Goal: Information Seeking & Learning: Learn about a topic

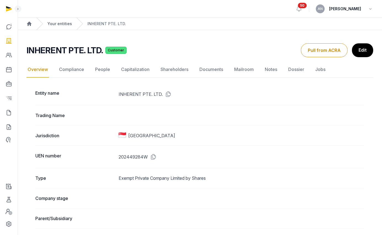
drag, startPoint x: 67, startPoint y: 27, endPoint x: 67, endPoint y: 23, distance: 4.2
click at [67, 27] on div "Your entities" at bounding box center [54, 24] width 36 height 12
click at [67, 23] on link "Your entities" at bounding box center [59, 24] width 25 height 6
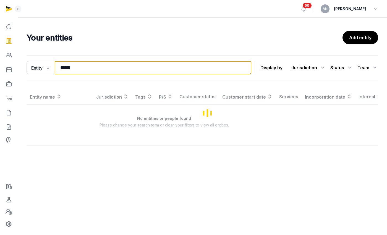
click at [108, 69] on input "******" at bounding box center [153, 67] width 196 height 13
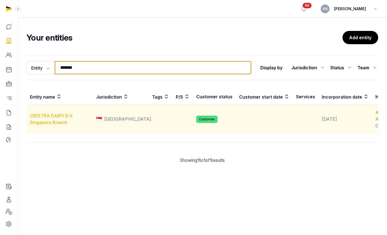
type input "*******"
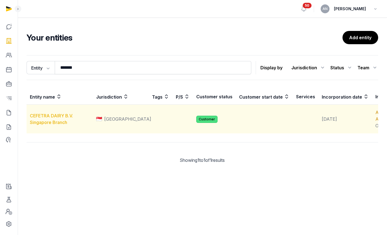
click at [60, 123] on link "CEFETRA DAIRY B.V. Singapore Branch" at bounding box center [51, 119] width 43 height 12
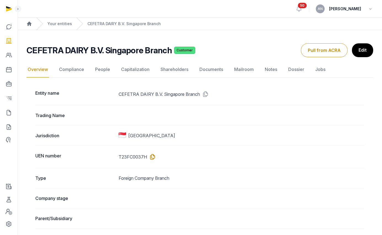
click at [153, 159] on icon at bounding box center [151, 156] width 9 height 9
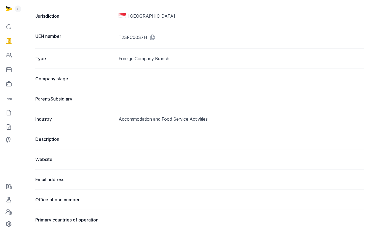
scroll to position [117, 0]
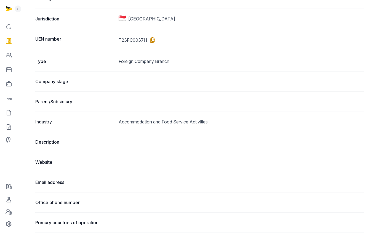
click at [152, 38] on icon at bounding box center [151, 40] width 9 height 9
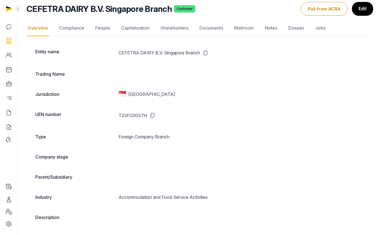
scroll to position [0, 0]
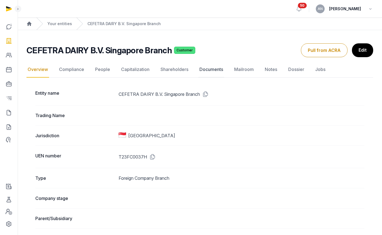
click at [216, 70] on link "Documents" at bounding box center [212, 70] width 26 height 16
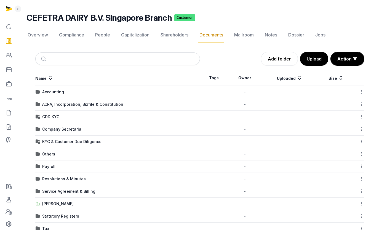
scroll to position [57, 0]
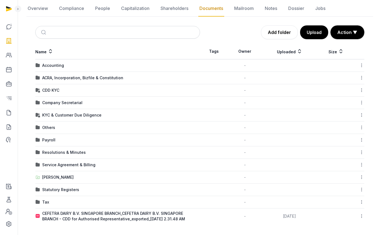
drag, startPoint x: 46, startPoint y: 126, endPoint x: 47, endPoint y: 139, distance: 13.6
click at [46, 126] on div "Others" at bounding box center [48, 128] width 13 height 6
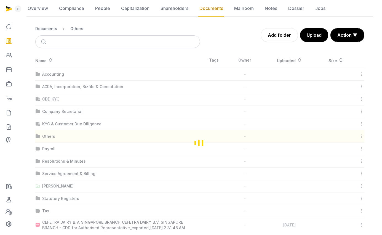
scroll to position [0, 0]
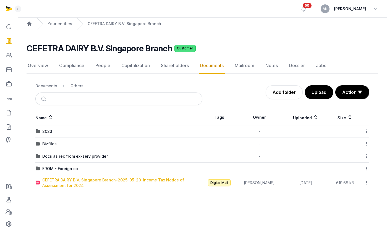
click at [62, 184] on div "CEFETRA DAIRY B.V. Singapore Branch-2025-05-20-Income Tax Notice of Assessment …" at bounding box center [122, 182] width 160 height 11
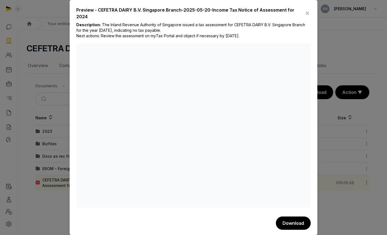
click at [306, 7] on div "Preview - CEFETRA DAIRY B.V. Singapore Branch-2025-05-20-Income Tax Notice of A…" at bounding box center [193, 118] width 247 height 236
click at [305, 10] on icon at bounding box center [307, 13] width 7 height 9
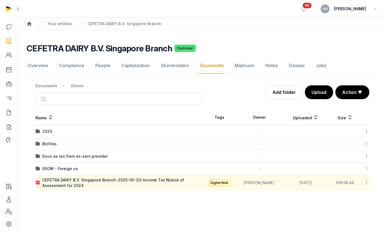
click at [51, 86] on div "Documents" at bounding box center [46, 86] width 22 height 6
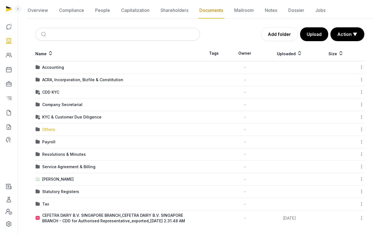
scroll to position [57, 0]
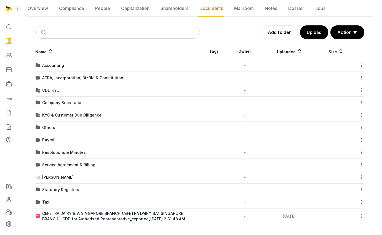
click at [47, 91] on div "CDD KYC" at bounding box center [50, 91] width 17 height 6
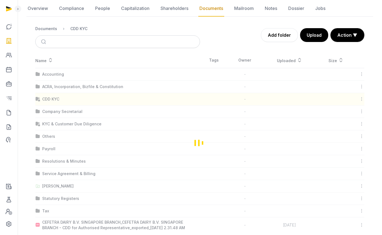
scroll to position [0, 0]
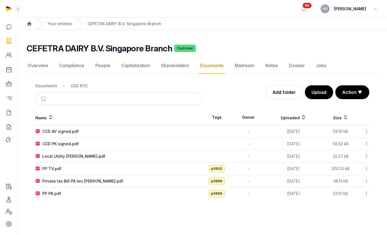
click at [92, 68] on nav "Overview Compliance People Capitalization Shareholders Documents Mailroom Notes…" at bounding box center [202, 66] width 351 height 16
click at [97, 67] on link "People" at bounding box center [102, 66] width 17 height 16
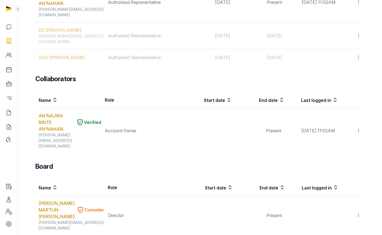
scroll to position [274, 0]
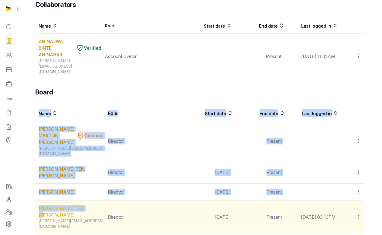
drag, startPoint x: 35, startPoint y: 157, endPoint x: 93, endPoint y: 156, distance: 57.7
click at [93, 156] on div "Team Name Role Start date End date Last logged in [PERSON_NAME], [PERSON_NAME] …" at bounding box center [200, 50] width 347 height 476
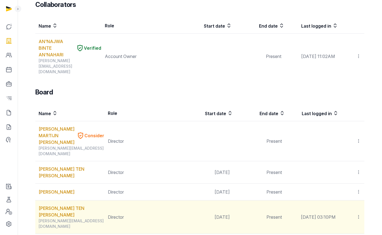
click at [129, 200] on td "Director" at bounding box center [143, 216] width 76 height 33
click at [93, 205] on link "[PERSON_NAME] TEN [PERSON_NAME]" at bounding box center [72, 211] width 66 height 13
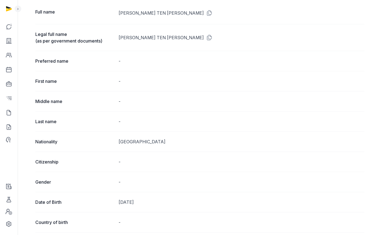
scroll to position [22, 0]
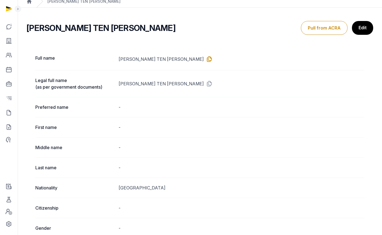
click at [204, 56] on icon at bounding box center [208, 59] width 9 height 9
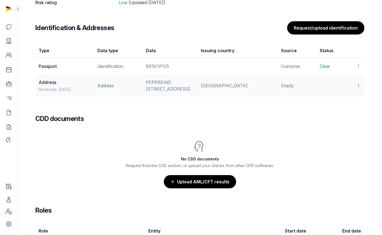
scroll to position [430, 0]
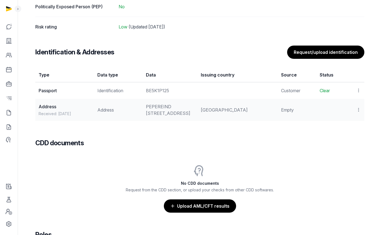
click at [170, 87] on div "BE5K1P125" at bounding box center [170, 90] width 48 height 7
copy div "BE5K1P125"
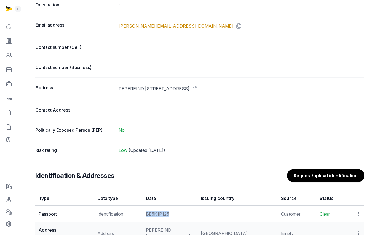
scroll to position [409, 0]
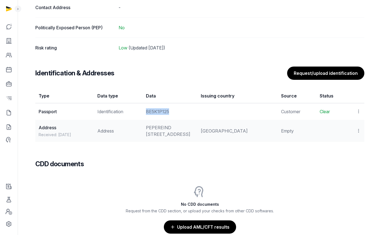
click at [173, 112] on div "BE5K1P125" at bounding box center [170, 111] width 48 height 7
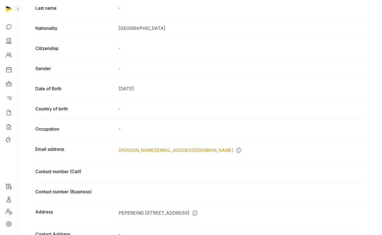
scroll to position [0, 0]
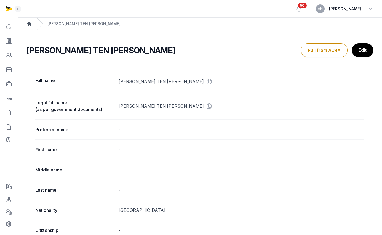
drag, startPoint x: 27, startPoint y: 28, endPoint x: 29, endPoint y: 25, distance: 3.8
click at [27, 28] on div "Home" at bounding box center [30, 24] width 6 height 12
click at [29, 23] on icon "Breadcrumb" at bounding box center [29, 24] width 4 height 4
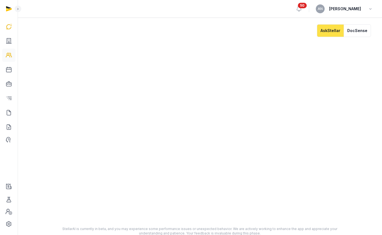
click at [7, 55] on icon at bounding box center [9, 55] width 7 height 9
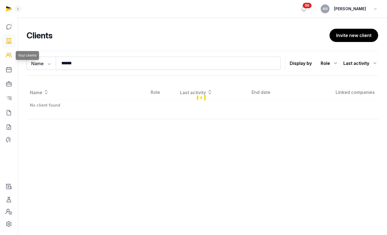
click at [6, 38] on icon at bounding box center [9, 40] width 7 height 9
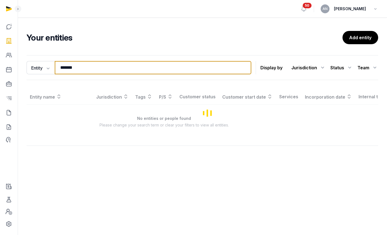
click at [75, 65] on input "*******" at bounding box center [153, 67] width 196 height 13
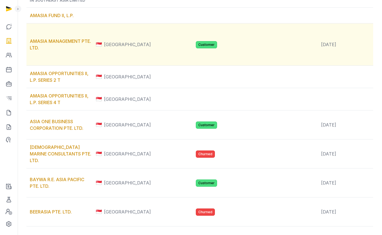
scroll to position [183, 0]
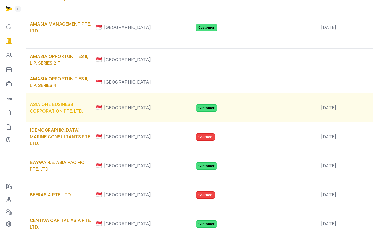
type input "****"
click at [50, 114] on link "ASIA ONE BUSINESS CORPORATION PTE. LTD." at bounding box center [57, 108] width 54 height 12
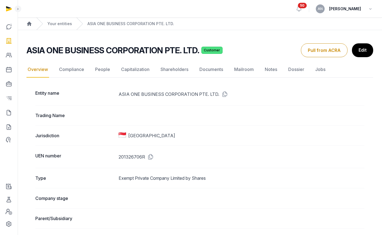
click at [134, 52] on h2 "ASIA ONE BUSINESS CORPORATION PTE. LTD." at bounding box center [113, 50] width 173 height 10
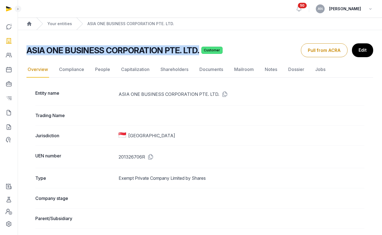
click at [134, 52] on h2 "ASIA ONE BUSINESS CORPORATION PTE. LTD." at bounding box center [113, 50] width 173 height 10
copy h2 "ASIA ONE BUSINESS CORPORATION PTE. LTD."
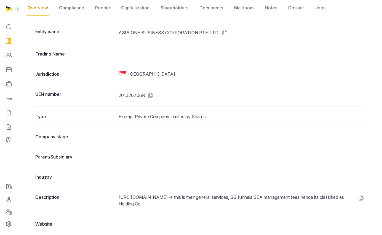
scroll to position [18, 0]
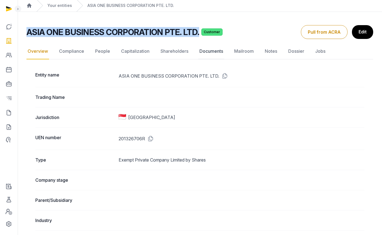
click at [208, 47] on link "Documents" at bounding box center [212, 51] width 26 height 16
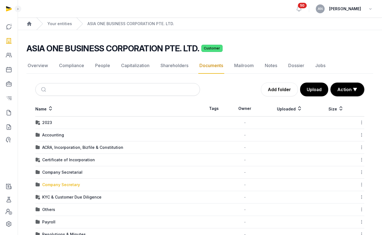
click at [48, 182] on div "Company Secretary" at bounding box center [61, 185] width 38 height 6
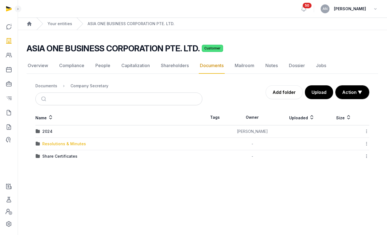
click at [59, 145] on div "Resolutions & Minutes" at bounding box center [64, 144] width 44 height 6
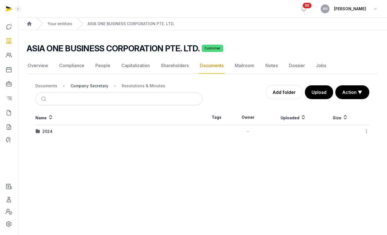
click at [87, 85] on div "Company Secretary" at bounding box center [89, 86] width 38 height 6
click at [42, 86] on div "Documents" at bounding box center [46, 86] width 22 height 6
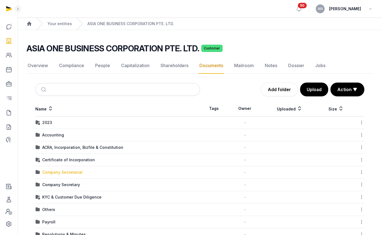
click at [50, 174] on div "Company Secretarial" at bounding box center [62, 173] width 40 height 6
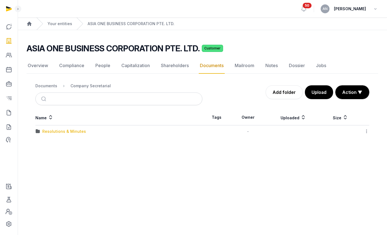
click at [56, 132] on div "Resolutions & Minutes" at bounding box center [64, 132] width 44 height 6
click at [46, 131] on div "2025" at bounding box center [47, 132] width 10 height 6
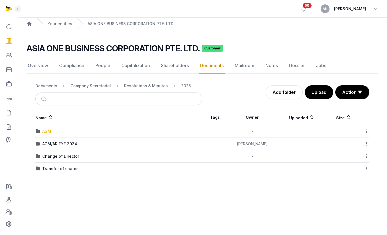
click at [46, 130] on div "AGM" at bounding box center [46, 132] width 9 height 6
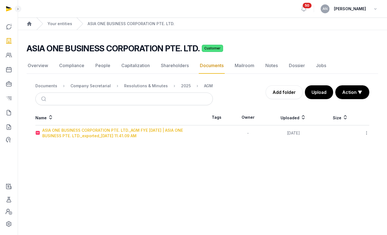
click at [107, 131] on div "ASIA ONE BUSINESS CORPORATION PTE. LTD._AGM FYE [DATE] | ASIA ONE BUSINESS PTE.…" at bounding box center [122, 133] width 160 height 11
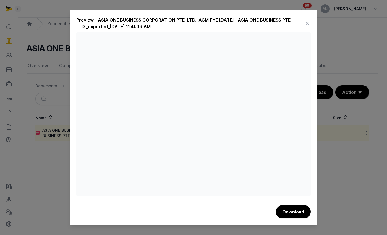
click at [306, 22] on icon at bounding box center [307, 23] width 7 height 9
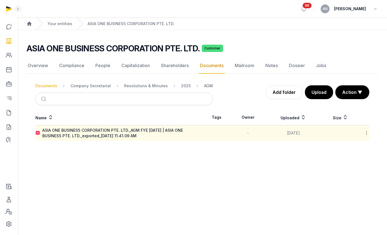
click at [44, 86] on div "Documents" at bounding box center [46, 86] width 22 height 6
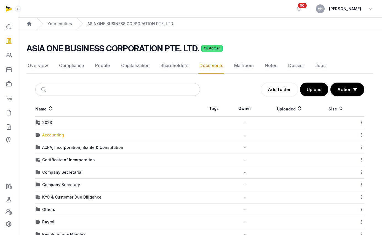
click at [50, 134] on div "Accounting" at bounding box center [53, 135] width 22 height 6
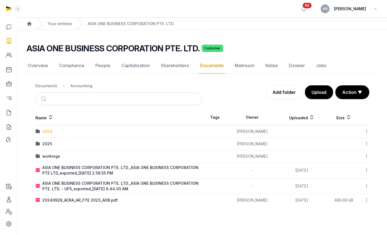
click at [50, 134] on div "2024" at bounding box center [47, 132] width 10 height 6
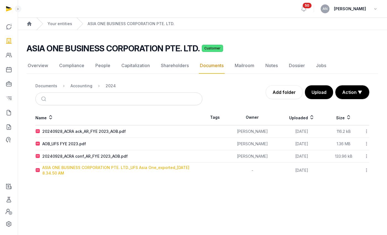
click at [60, 170] on div "ASIA ONE BUSINESS CORPORATION PTE. LTD._UFS Asia One_exported_[DATE] 8.34.50 AM" at bounding box center [122, 170] width 160 height 11
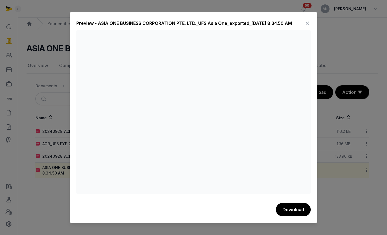
click at [306, 20] on icon at bounding box center [307, 23] width 7 height 9
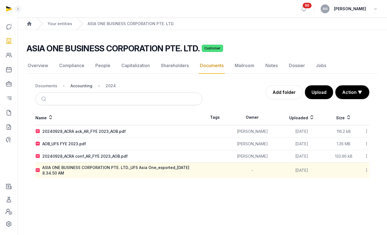
click at [75, 84] on div "Accounting" at bounding box center [81, 86] width 22 height 6
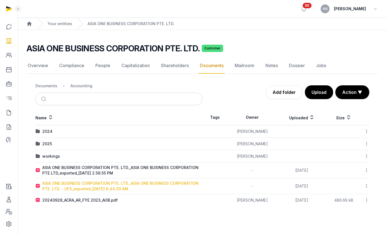
click at [111, 188] on div "ASIA ONE BUSINESS CORPORATION PTE. LTD._ASIA ONE BUSINESS CORPORATION PTE. LTD.…" at bounding box center [122, 186] width 160 height 11
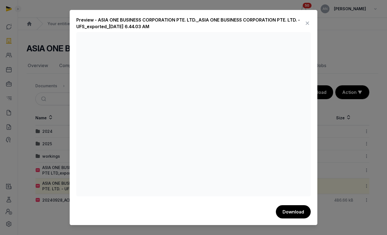
click at [310, 22] on icon at bounding box center [307, 23] width 7 height 9
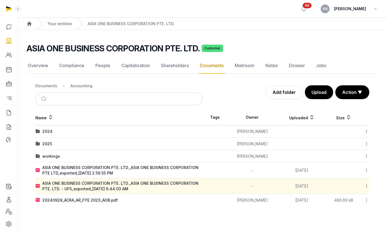
click at [45, 86] on div "Documents" at bounding box center [46, 86] width 22 height 6
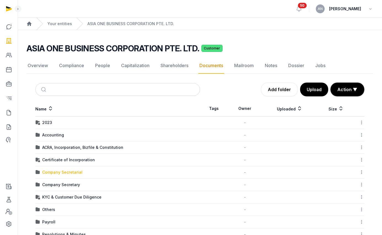
click at [53, 175] on div "Company Secretarial" at bounding box center [62, 173] width 40 height 6
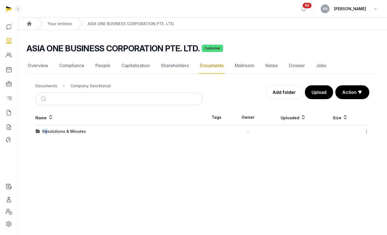
click at [46, 130] on div "Resolutions & Minutes" at bounding box center [64, 132] width 44 height 6
click at [49, 133] on div "2025" at bounding box center [47, 132] width 10 height 6
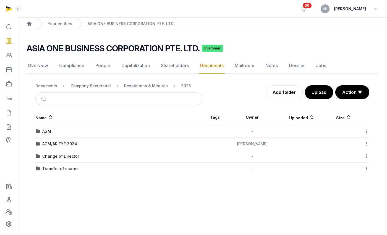
click at [47, 131] on div "AGM" at bounding box center [46, 132] width 9 height 6
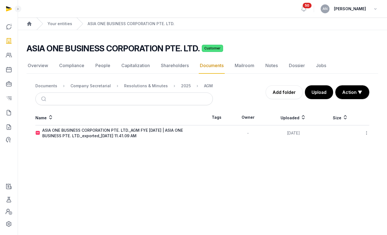
click at [63, 134] on div "ASIA ONE BUSINESS CORPORATION PTE. LTD._AGM FYE [DATE] | ASIA ONE BUSINESS PTE.…" at bounding box center [122, 133] width 160 height 11
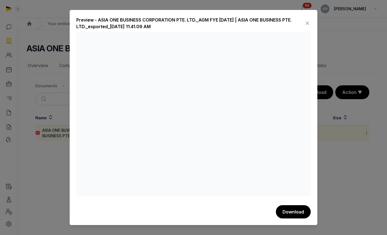
click at [304, 25] on icon at bounding box center [307, 23] width 7 height 9
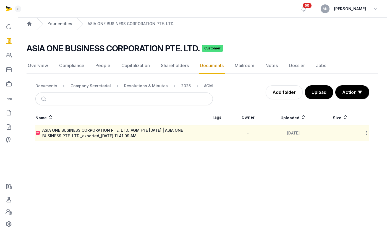
click at [60, 24] on link "Your entities" at bounding box center [59, 24] width 25 height 6
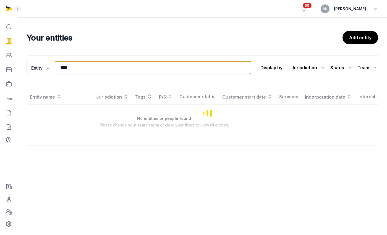
click at [125, 69] on input "****" at bounding box center [153, 67] width 196 height 13
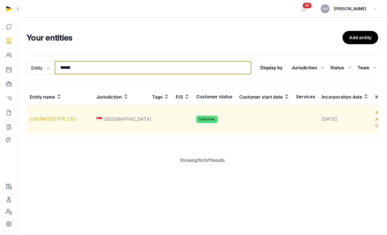
type input "******"
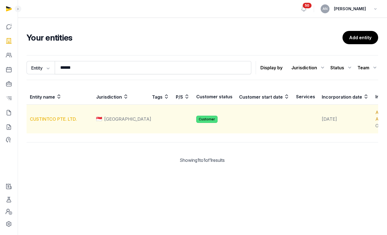
click at [43, 122] on link "CUSTINTCO PTE. LTD." at bounding box center [53, 119] width 47 height 6
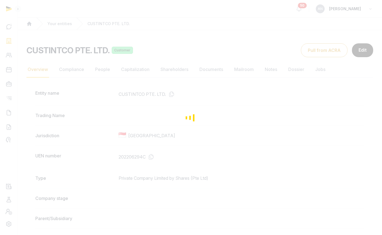
click at [223, 73] on div "Loading" at bounding box center [191, 117] width 382 height 235
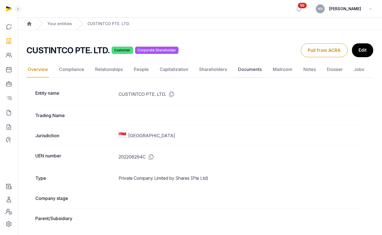
click at [248, 70] on link "Documents" at bounding box center [250, 70] width 26 height 16
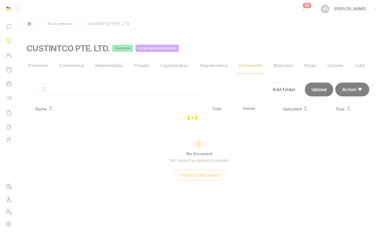
click at [75, 89] on div "Loading" at bounding box center [193, 117] width 387 height 235
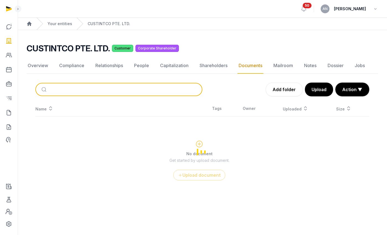
click at [76, 89] on input "search" at bounding box center [125, 89] width 148 height 12
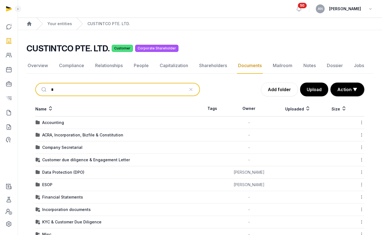
type input "**"
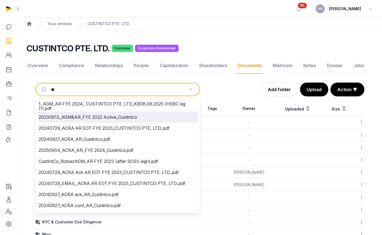
click at [79, 113] on li "20230613_AGM&AR_FYE 2022 Active_Custintco" at bounding box center [118, 117] width 160 height 11
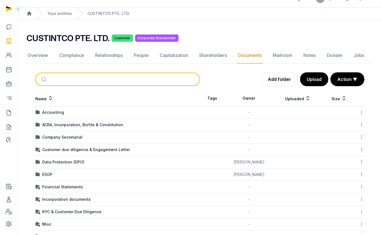
scroll to position [22, 0]
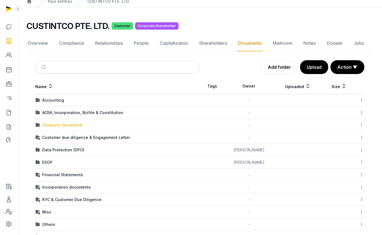
click at [69, 127] on div "Company Secretarial" at bounding box center [62, 125] width 40 height 6
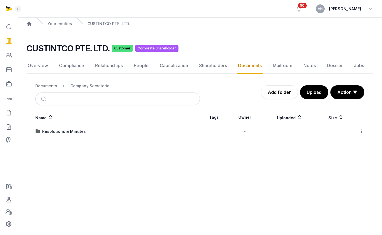
scroll to position [0, 0]
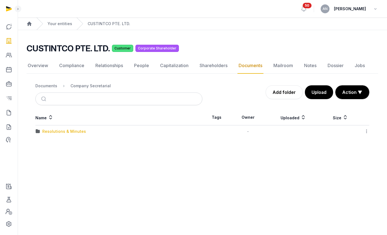
click at [74, 129] on div "Resolutions & Minutes" at bounding box center [64, 132] width 44 height 6
click at [47, 144] on div "2025" at bounding box center [47, 144] width 10 height 6
click at [54, 131] on div "AGM/AR FYE 2024" at bounding box center [59, 132] width 35 height 6
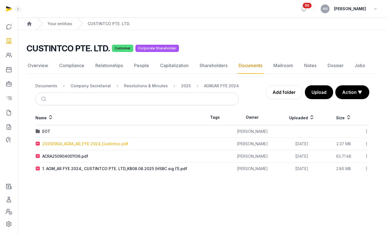
click at [73, 144] on div "20250904_ACRA_AR_FYE 2024_Custintco.pdf" at bounding box center [85, 144] width 86 height 6
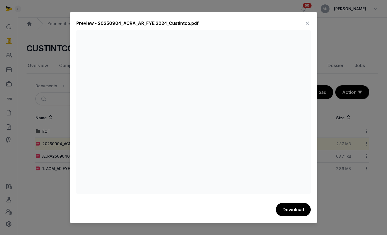
click at [305, 23] on icon at bounding box center [307, 23] width 7 height 9
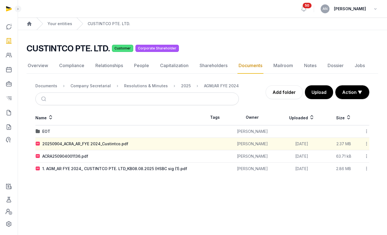
click at [64, 27] on div "Your entities" at bounding box center [54, 24] width 36 height 12
click at [58, 23] on link "Your entities" at bounding box center [59, 24] width 25 height 6
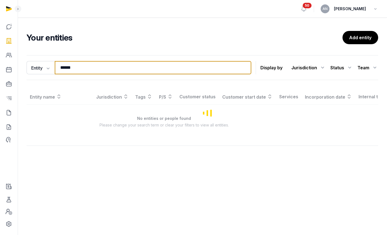
click at [90, 70] on input "******" at bounding box center [153, 67] width 196 height 13
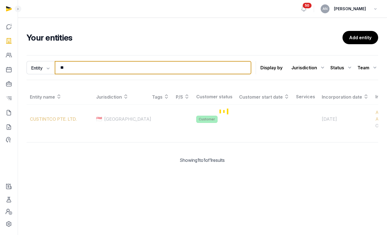
type input "*"
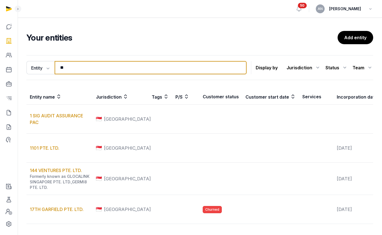
type input "*"
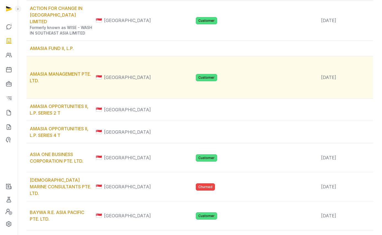
scroll to position [177, 0]
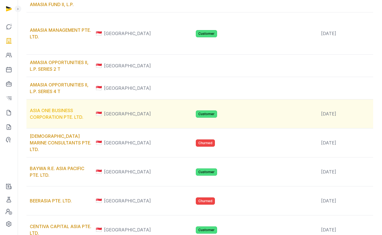
type input "****"
click at [48, 120] on link "ASIA ONE BUSINESS CORPORATION PTE. LTD." at bounding box center [57, 114] width 54 height 12
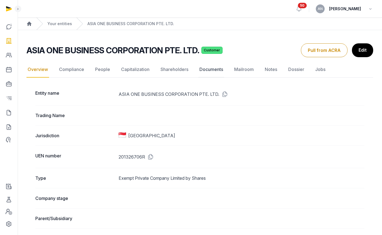
click at [209, 68] on link "Documents" at bounding box center [212, 70] width 26 height 16
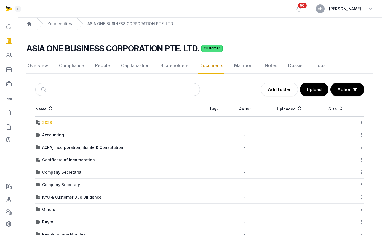
click at [44, 121] on div "2023" at bounding box center [47, 123] width 10 height 6
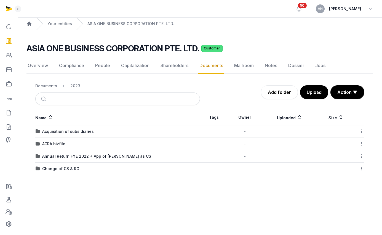
click at [48, 144] on div "Name Tags Owner Uploaded Size Acquisition of subsidiaries - Download Folder Edi…" at bounding box center [200, 142] width 347 height 65
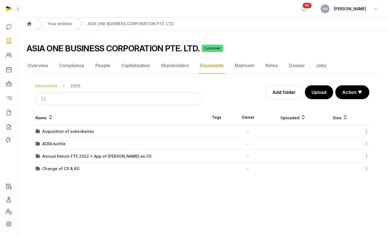
click at [47, 87] on div "Documents" at bounding box center [46, 86] width 22 height 6
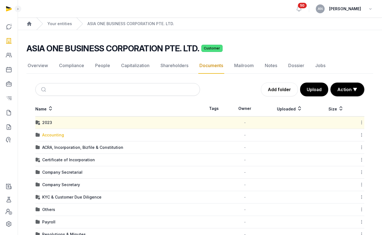
click at [47, 134] on div "Accounting" at bounding box center [53, 135] width 22 height 6
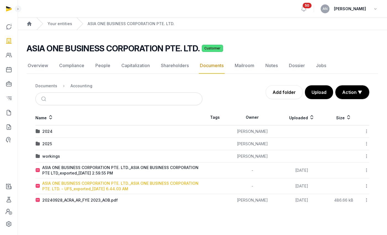
click at [110, 181] on div "ASIA ONE BUSINESS CORPORATION PTE. LTD._ASIA ONE BUSINESS CORPORATION PTE. LTD.…" at bounding box center [122, 186] width 160 height 11
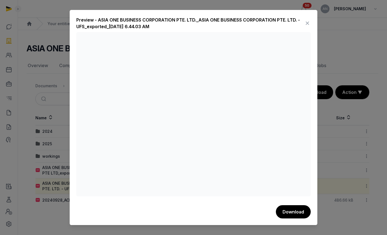
click at [310, 24] on div "Preview - ASIA ONE BUSINESS CORPORATION PTE. LTD._ASIA ONE BUSINESS CORPORATION…" at bounding box center [193, 117] width 247 height 215
click at [307, 20] on icon at bounding box center [307, 23] width 7 height 9
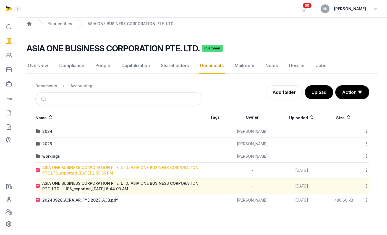
click at [59, 173] on div "ASIA ONE BUSINESS CORPORATION PTE. LTD._ASIA ONE BUSINESS CORPORATION PTE LTD_e…" at bounding box center [122, 170] width 160 height 11
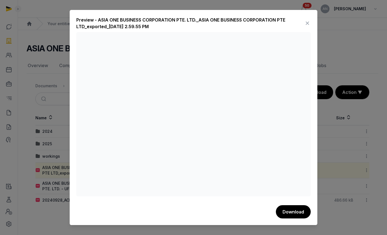
click at [306, 20] on icon at bounding box center [307, 23] width 7 height 9
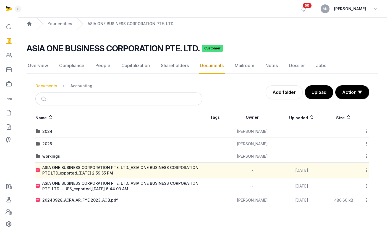
click at [48, 85] on div "Documents" at bounding box center [46, 86] width 22 height 6
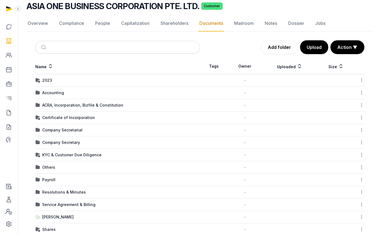
scroll to position [43, 0]
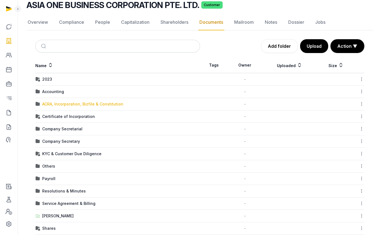
click at [68, 104] on div "ACRA, Incorporation, Bizfile & Constitution" at bounding box center [82, 104] width 81 height 6
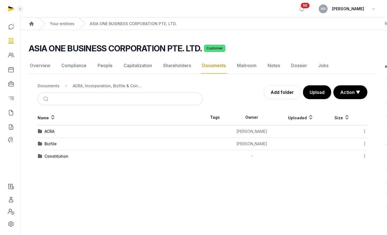
scroll to position [0, 0]
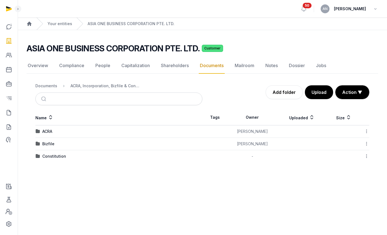
click at [47, 142] on div "Bizfile" at bounding box center [48, 144] width 12 height 6
click at [49, 143] on div "2025" at bounding box center [47, 144] width 10 height 6
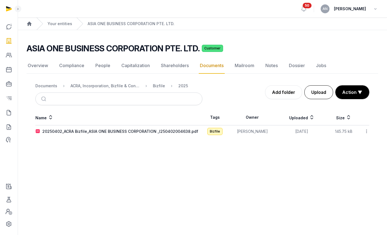
click at [318, 93] on button "Upload" at bounding box center [318, 92] width 29 height 14
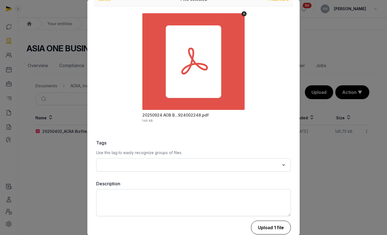
scroll to position [35, 0]
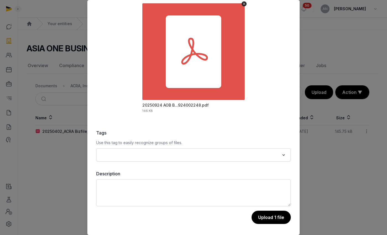
click at [266, 217] on button "Upload 1 file" at bounding box center [270, 217] width 39 height 13
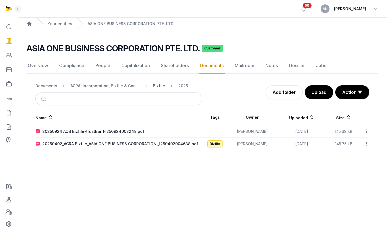
click at [158, 84] on div "Bizfile" at bounding box center [159, 86] width 12 height 6
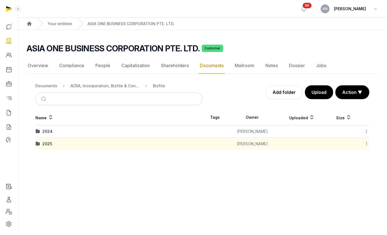
click at [371, 141] on div "Name Tags Owner Uploaded Size 2024 [PERSON_NAME] Download Folder Edit propertie…" at bounding box center [202, 130] width 351 height 40
click at [367, 142] on icon at bounding box center [366, 144] width 5 height 6
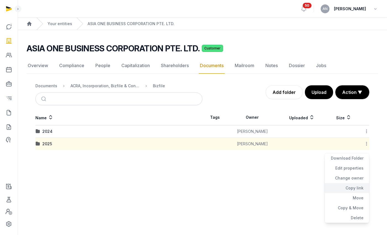
click at [355, 186] on div "Copy link" at bounding box center [346, 188] width 44 height 10
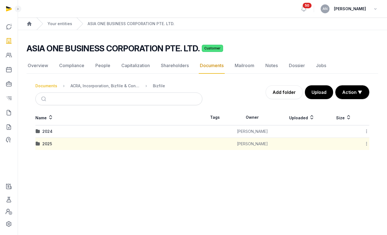
click at [54, 85] on div "Documents" at bounding box center [46, 86] width 22 height 6
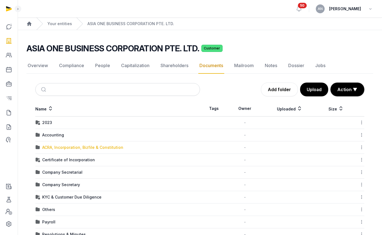
click at [67, 147] on div "ACRA, Incorporation, Bizfile & Constitution" at bounding box center [82, 148] width 81 height 6
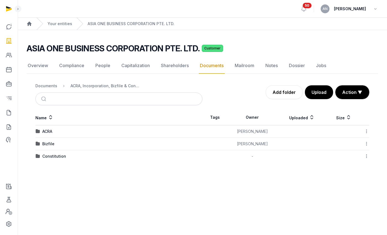
click at [52, 88] on div "Documents" at bounding box center [46, 86] width 22 height 6
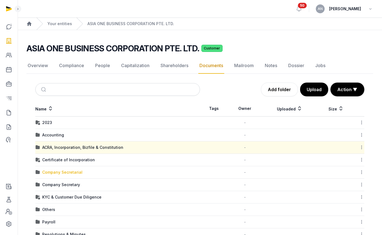
click at [58, 172] on div "Company Secretarial" at bounding box center [62, 173] width 40 height 6
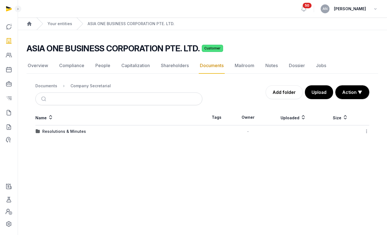
click at [59, 127] on td "Resolutions & Minutes" at bounding box center [118, 131] width 167 height 12
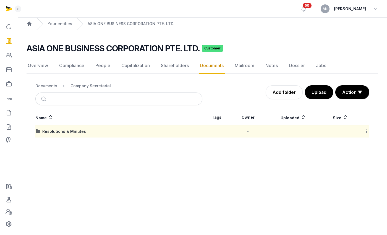
click at [59, 129] on div "Resolutions & Minutes" at bounding box center [64, 132] width 44 height 6
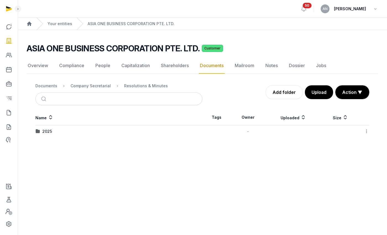
drag, startPoint x: 45, startPoint y: 131, endPoint x: 64, endPoint y: 136, distance: 19.6
click at [45, 131] on div "2025" at bounding box center [47, 132] width 10 height 6
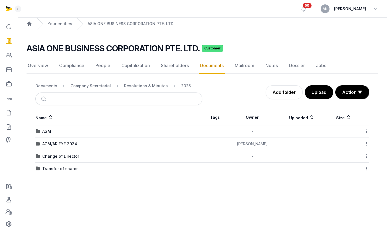
click at [367, 131] on icon at bounding box center [366, 131] width 5 height 6
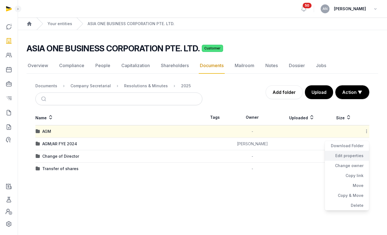
click at [350, 156] on div "Edit properties" at bounding box center [346, 156] width 44 height 10
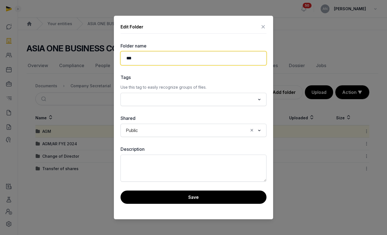
click at [199, 64] on input "***" at bounding box center [193, 58] width 146 height 14
type input "***"
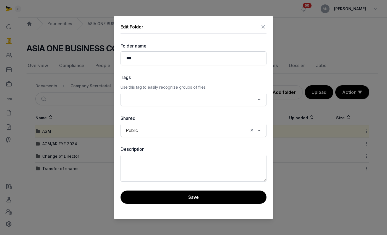
click at [267, 25] on div "Edit Folder Folder name *** Tags Use this tag to easily recognize groups of fil…" at bounding box center [193, 118] width 159 height 204
click at [260, 26] on icon at bounding box center [263, 26] width 7 height 9
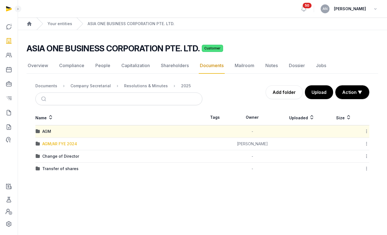
click at [49, 145] on div "AGM/AR FYE 2024" at bounding box center [59, 144] width 35 height 6
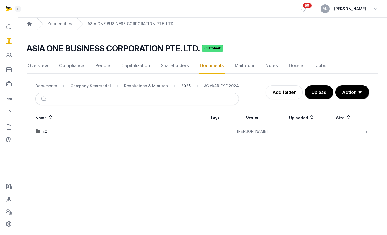
click at [183, 84] on div "2025" at bounding box center [186, 86] width 10 height 6
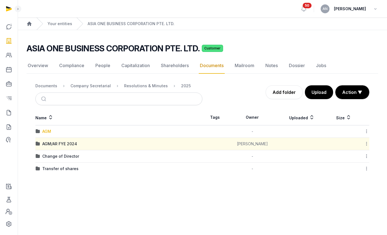
click at [47, 131] on div "AGM" at bounding box center [46, 132] width 9 height 6
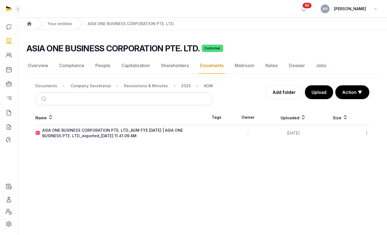
click at [367, 133] on icon at bounding box center [366, 133] width 5 height 6
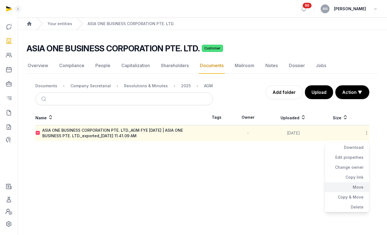
click at [353, 185] on div "Move" at bounding box center [346, 187] width 44 height 10
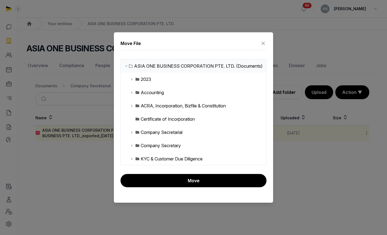
scroll to position [27, 0]
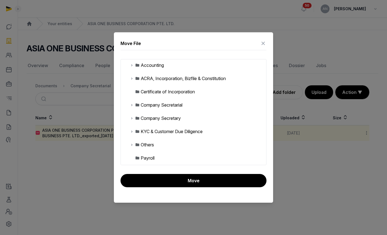
click at [130, 121] on icon at bounding box center [132, 118] width 4 height 7
click at [132, 108] on icon at bounding box center [132, 105] width 4 height 7
click at [147, 121] on div "Resolutions & Minutes" at bounding box center [167, 118] width 44 height 7
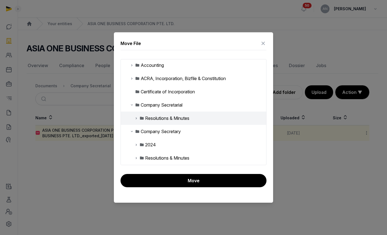
click at [137, 121] on icon at bounding box center [136, 118] width 4 height 7
click at [148, 134] on div "2025" at bounding box center [151, 131] width 17 height 7
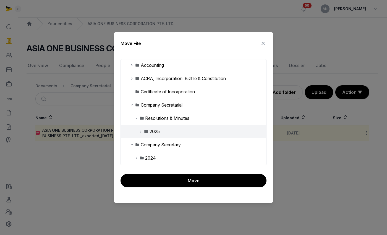
click at [142, 135] on icon at bounding box center [140, 131] width 4 height 7
click at [155, 148] on div "AGM" at bounding box center [159, 144] width 10 height 7
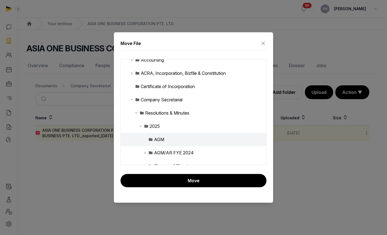
scroll to position [39, 0]
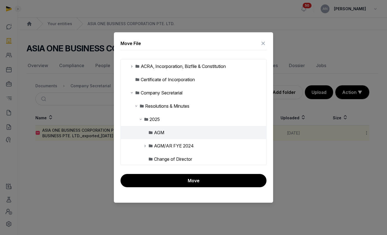
click at [157, 149] on div "AGM/AR FYE 2024" at bounding box center [174, 145] width 40 height 7
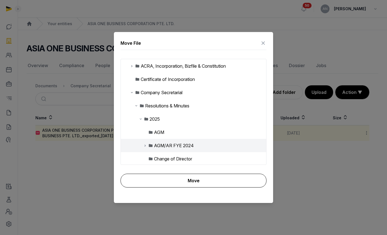
click at [162, 181] on button "Move" at bounding box center [193, 181] width 146 height 14
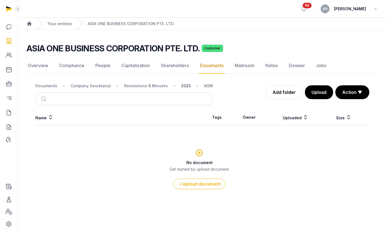
click at [181, 87] on div "2025" at bounding box center [186, 86] width 10 height 6
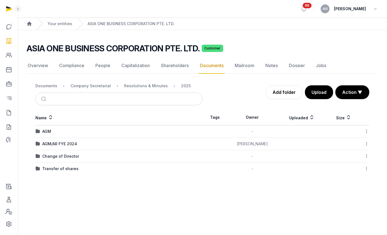
click at [368, 131] on icon at bounding box center [366, 131] width 5 height 6
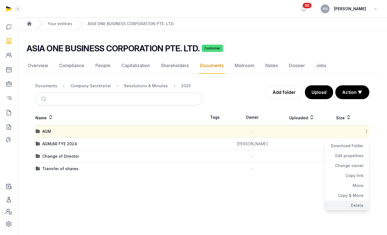
click at [354, 201] on div "Delete" at bounding box center [346, 205] width 44 height 10
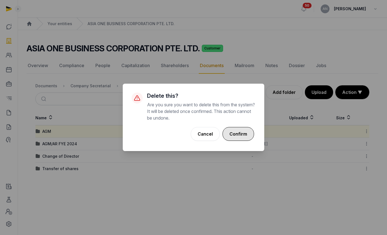
click at [234, 134] on button "Confirm" at bounding box center [237, 134] width 31 height 14
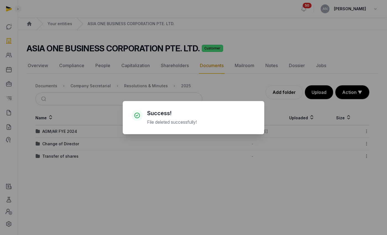
click at [54, 132] on div "× Success! File deleted successfully! Cancel No OK" at bounding box center [193, 117] width 387 height 235
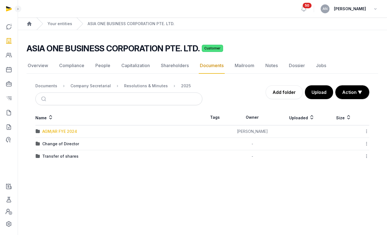
click at [57, 131] on div "AGM/AR FYE 2024" at bounding box center [59, 132] width 35 height 6
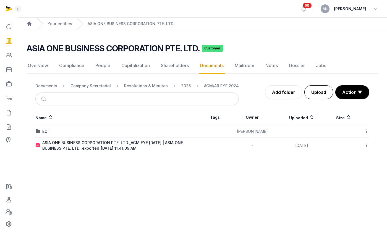
click at [319, 94] on button "Upload" at bounding box center [318, 92] width 29 height 14
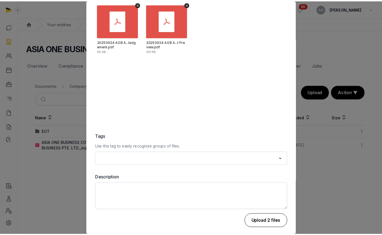
scroll to position [35, 0]
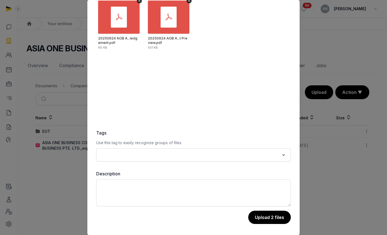
click at [264, 221] on button "Upload 2 files" at bounding box center [269, 217] width 43 height 13
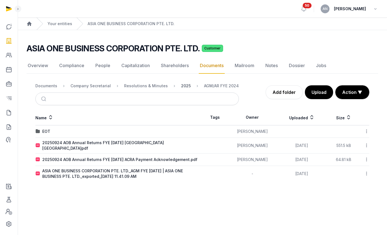
click at [181, 86] on div "2025" at bounding box center [186, 86] width 10 height 6
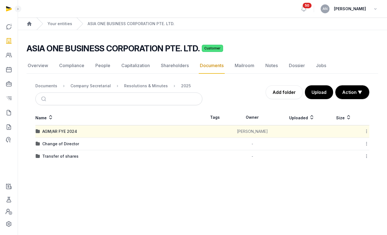
click at [368, 128] on div at bounding box center [365, 132] width 8 height 8
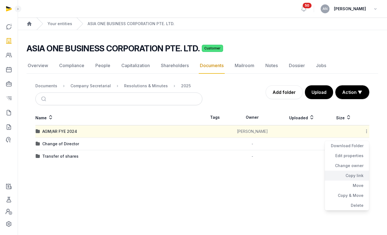
click at [352, 176] on div "Copy link" at bounding box center [346, 176] width 44 height 10
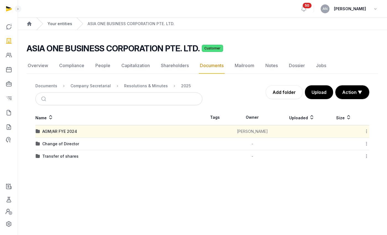
click at [61, 25] on link "Your entities" at bounding box center [59, 24] width 25 height 6
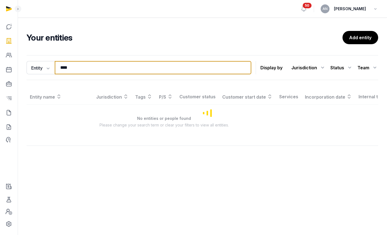
click at [85, 72] on input "****" at bounding box center [153, 67] width 196 height 13
click at [85, 71] on input "****" at bounding box center [153, 67] width 196 height 13
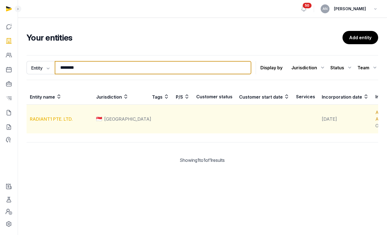
type input "********"
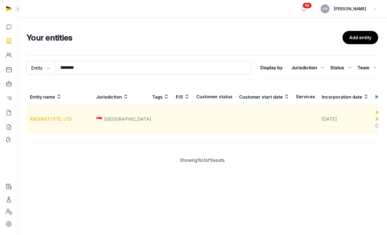
click at [57, 122] on link "RADIANT1 PTE. LTD." at bounding box center [51, 119] width 43 height 6
